Goal: Information Seeking & Learning: Learn about a topic

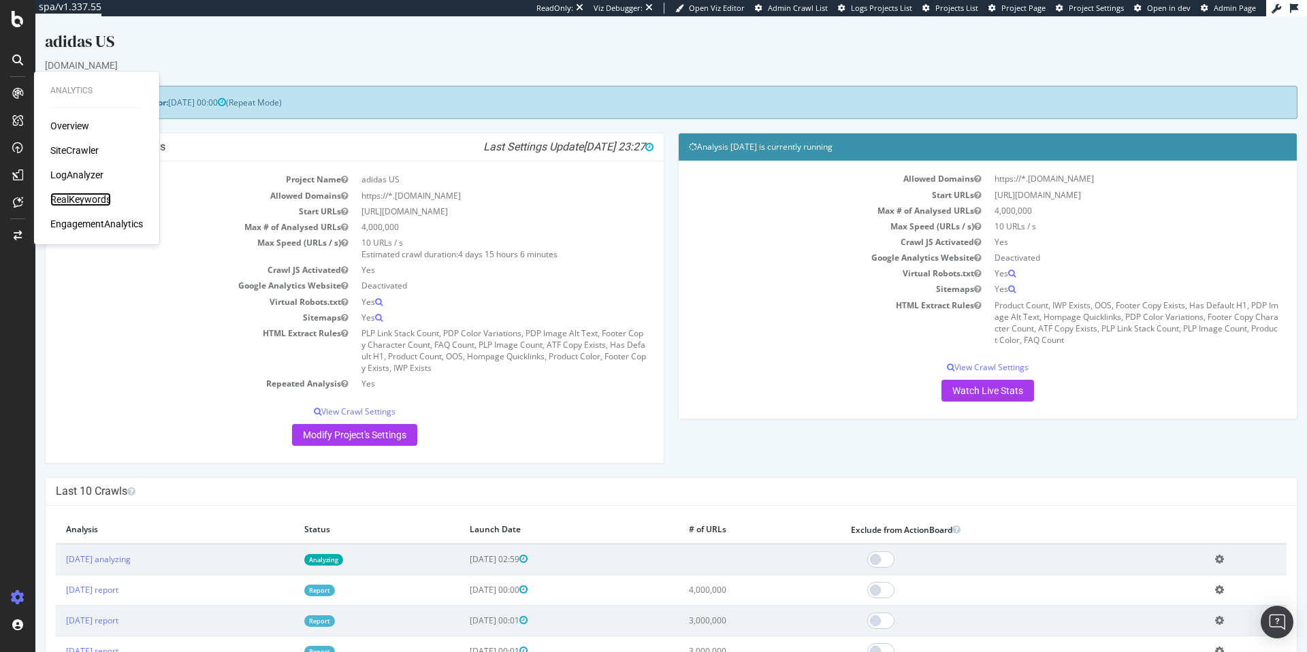
click at [93, 198] on div "RealKeywords" at bounding box center [80, 200] width 61 height 14
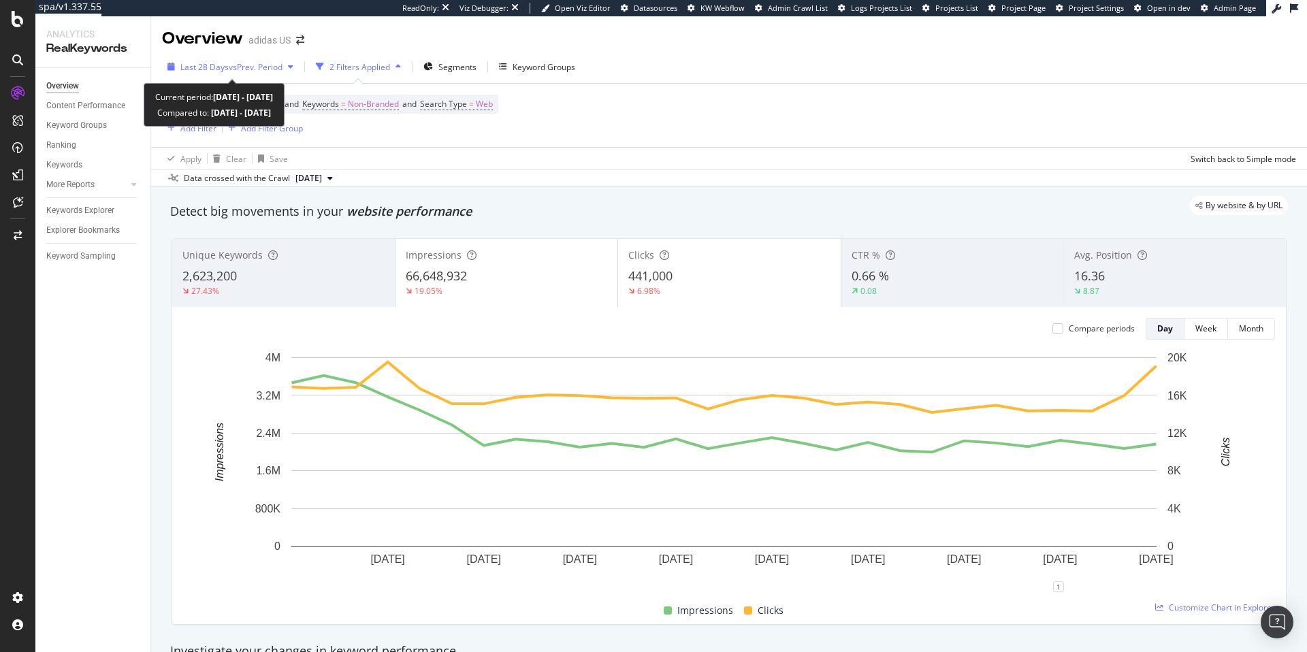
click at [274, 67] on span "vs Prev. Period" at bounding box center [256, 67] width 54 height 12
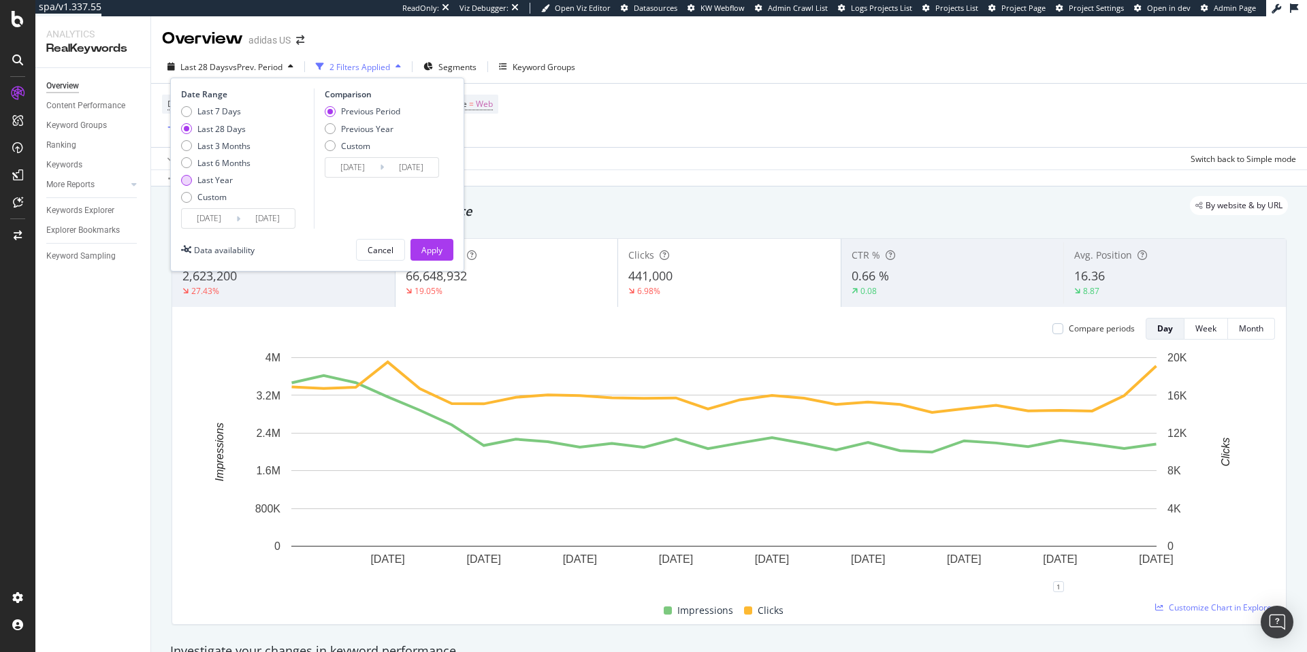
click at [189, 179] on div "Last Year" at bounding box center [186, 180] width 11 height 11
type input "[DATE]"
click at [188, 129] on div "Last 28 Days" at bounding box center [186, 128] width 11 height 11
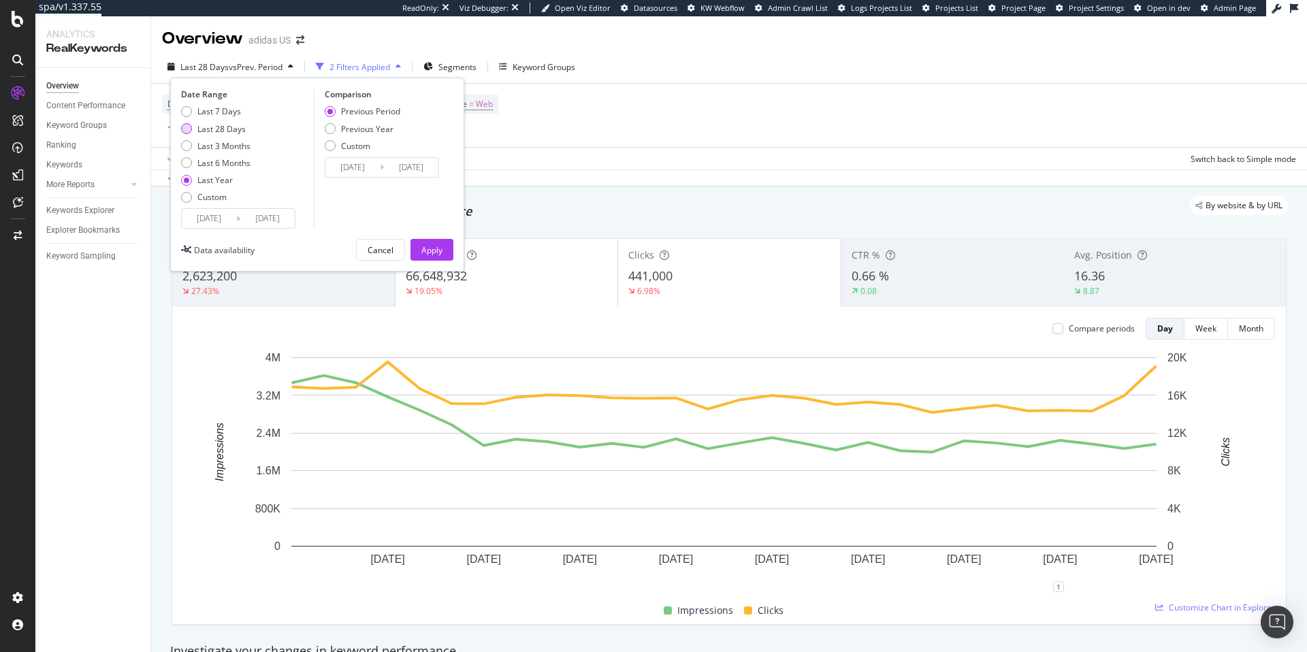
type input "[DATE]"
click at [333, 125] on div "Previous Year" at bounding box center [330, 128] width 11 height 11
type input "[DATE]"
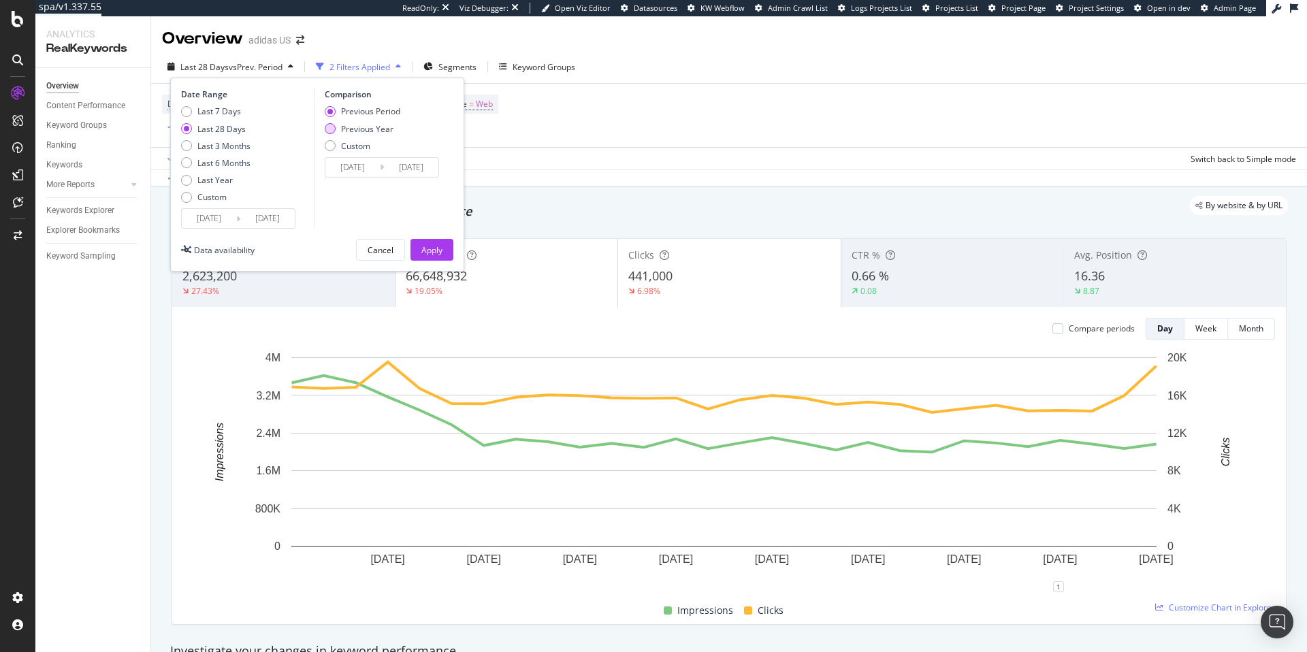
type input "[DATE]"
click at [435, 250] on div "Apply" at bounding box center [431, 250] width 21 height 12
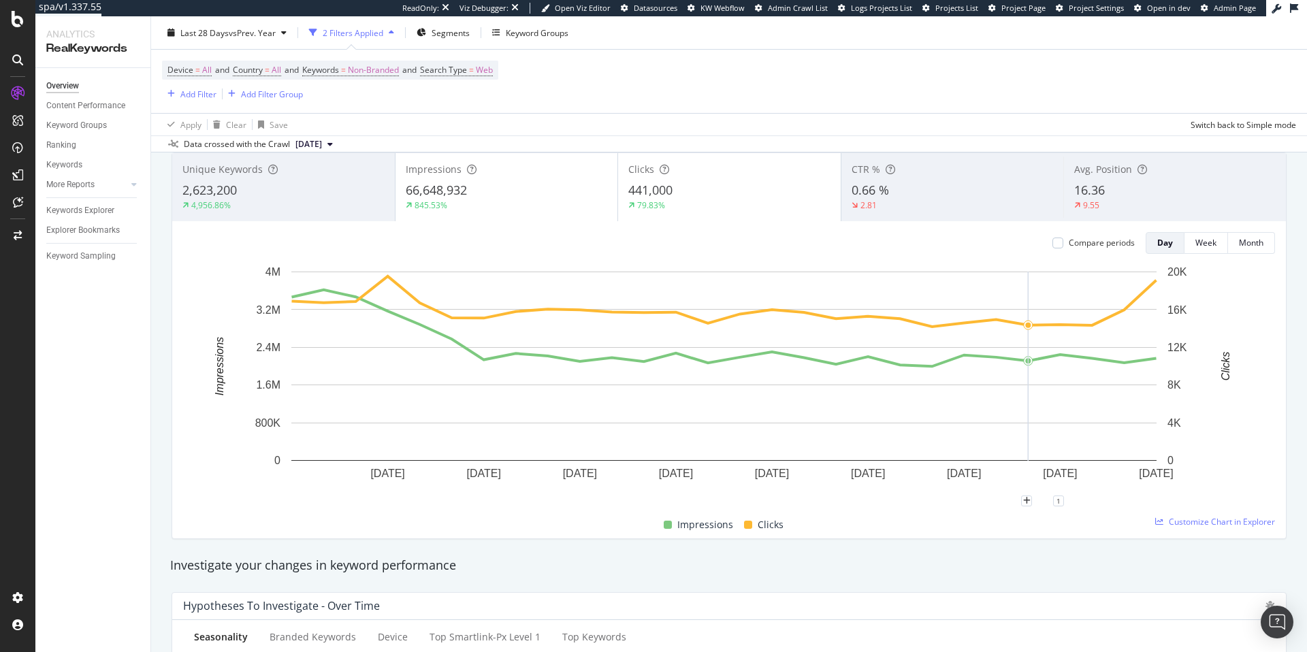
scroll to position [71, 0]
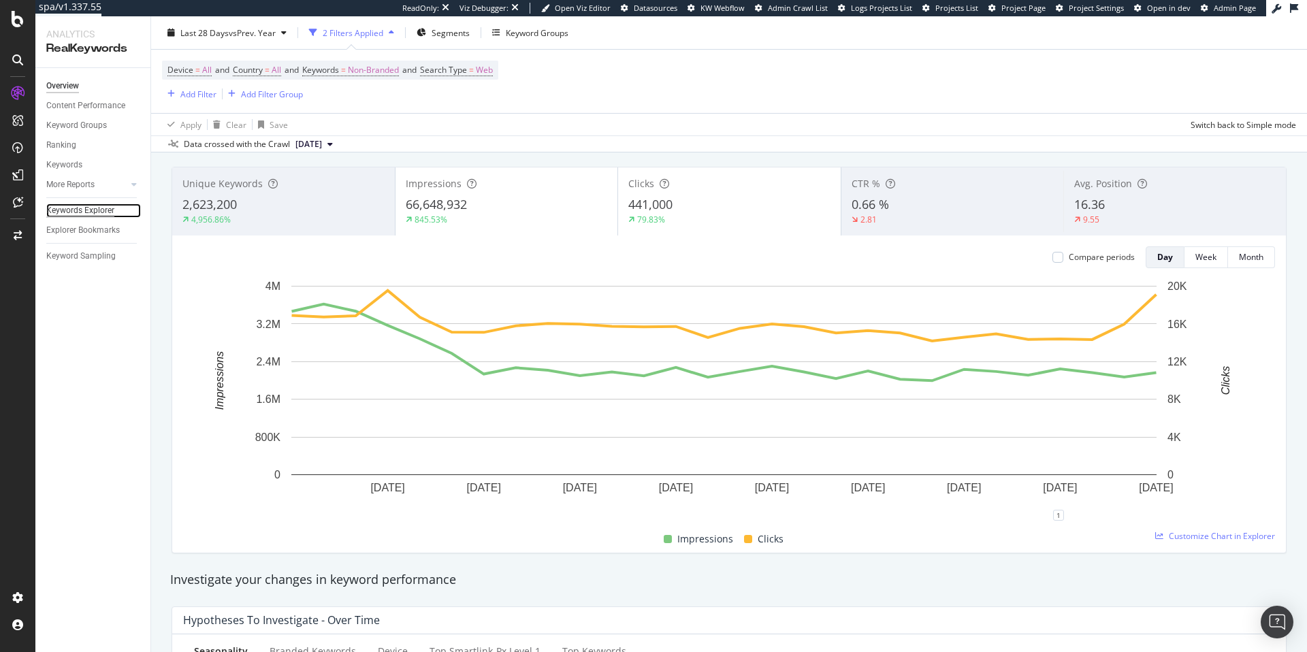
click at [80, 210] on div "Keywords Explorer" at bounding box center [80, 211] width 68 height 14
